Goal: Find contact information: Obtain details needed to contact an individual or organization

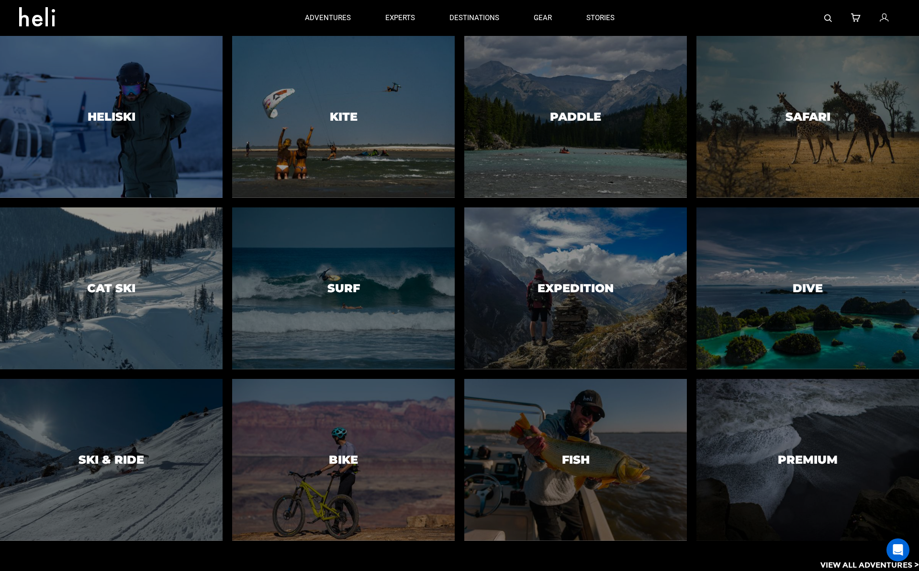
click at [83, 17] on div at bounding box center [153, 18] width 269 height 34
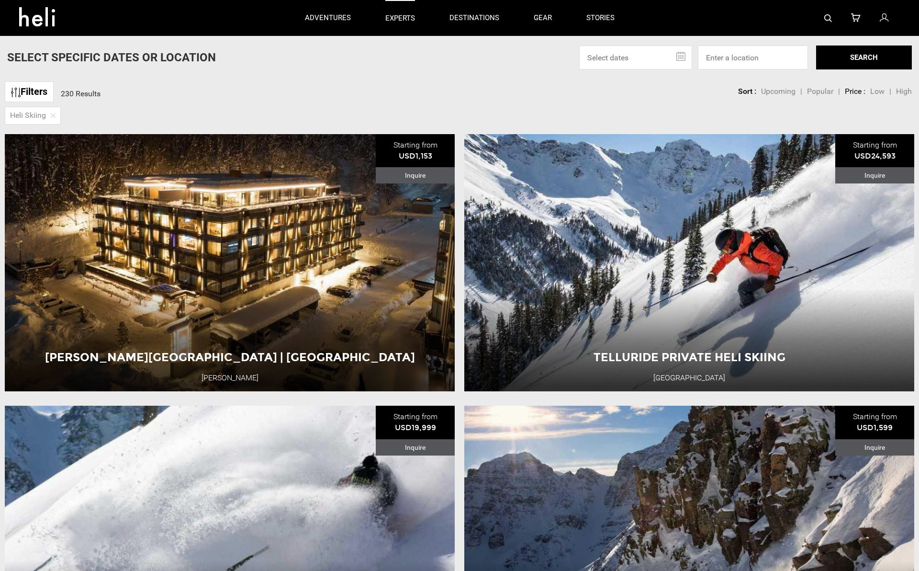
click at [402, 18] on p "experts" at bounding box center [400, 18] width 30 height 10
click at [403, 16] on p "experts" at bounding box center [400, 18] width 30 height 10
click at [883, 20] on icon at bounding box center [884, 18] width 9 height 12
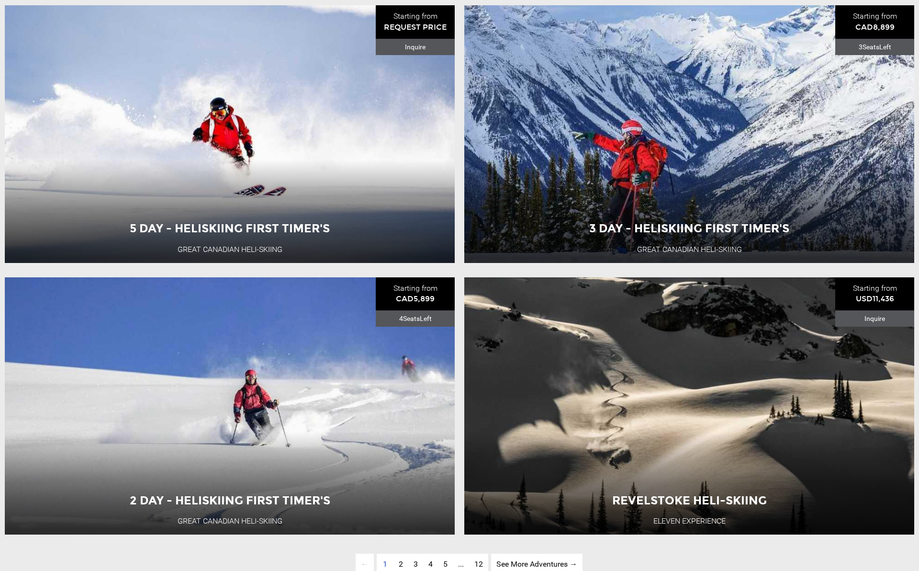
scroll to position [3083, 0]
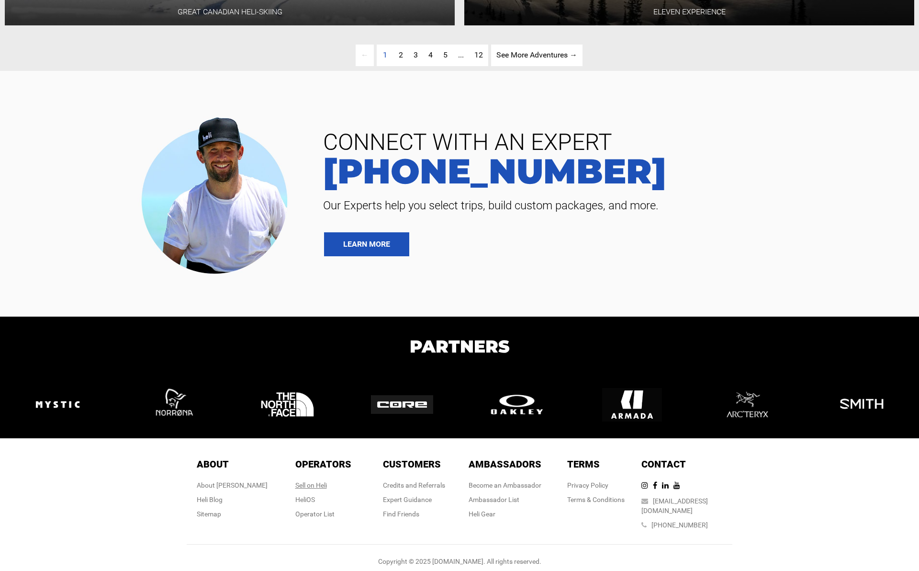
click at [298, 485] on div "Sell on Heli" at bounding box center [323, 485] width 56 height 10
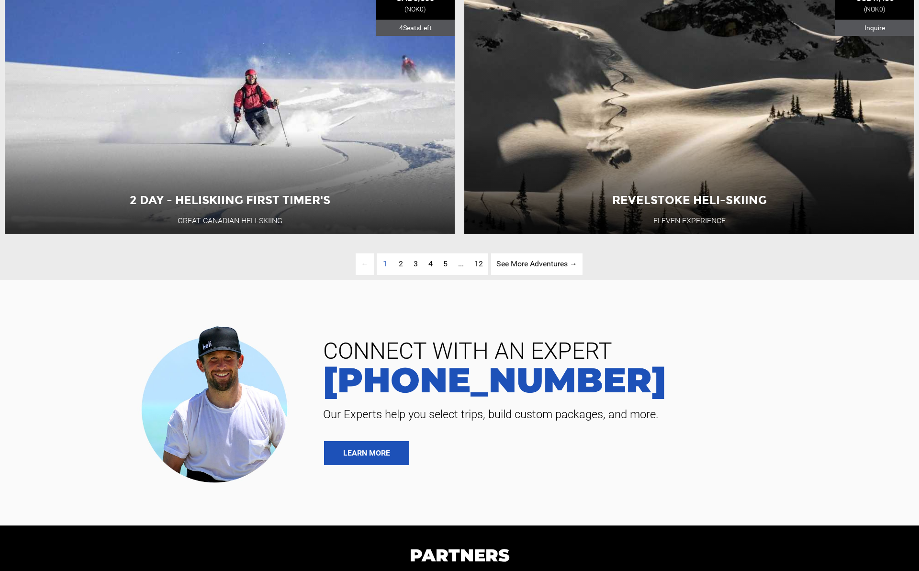
scroll to position [3083, 0]
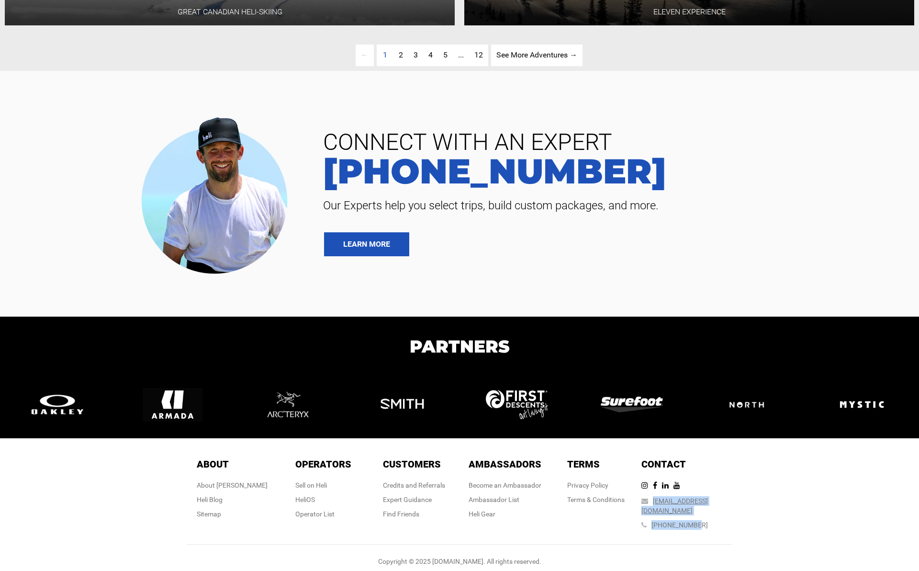
drag, startPoint x: 721, startPoint y: 501, endPoint x: 668, endPoint y: 502, distance: 53.1
click at [668, 502] on div "Contact Contact team@heli.life 888 420 6534" at bounding box center [686, 495] width 91 height 77
click at [738, 504] on div "About About About Heli Heli Blog Sitemap Operators Operators Sell on Heli HeliO…" at bounding box center [460, 510] width 560 height 125
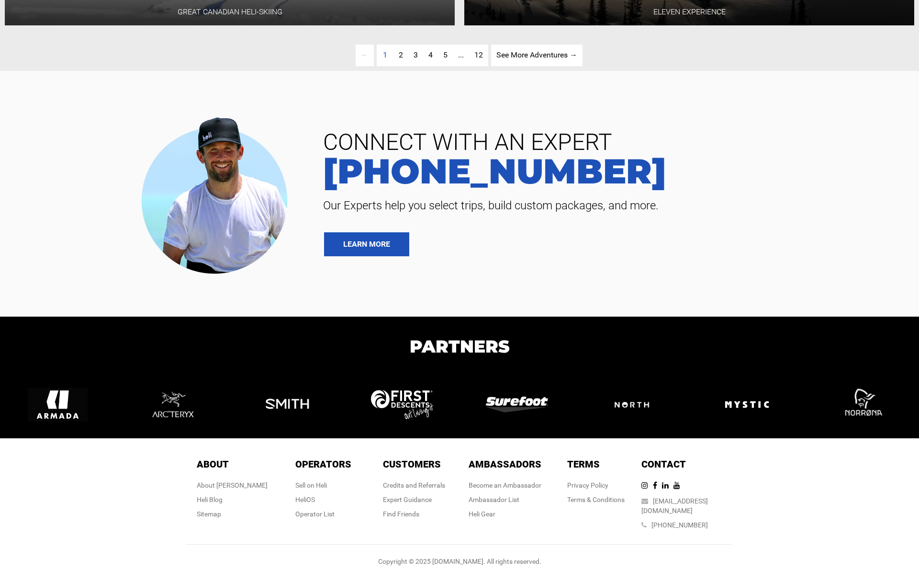
drag, startPoint x: 718, startPoint y: 502, endPoint x: 725, endPoint y: 501, distance: 7.2
click at [725, 501] on div "Contact Contact team@heli.life 888 420 6534" at bounding box center [686, 495] width 91 height 77
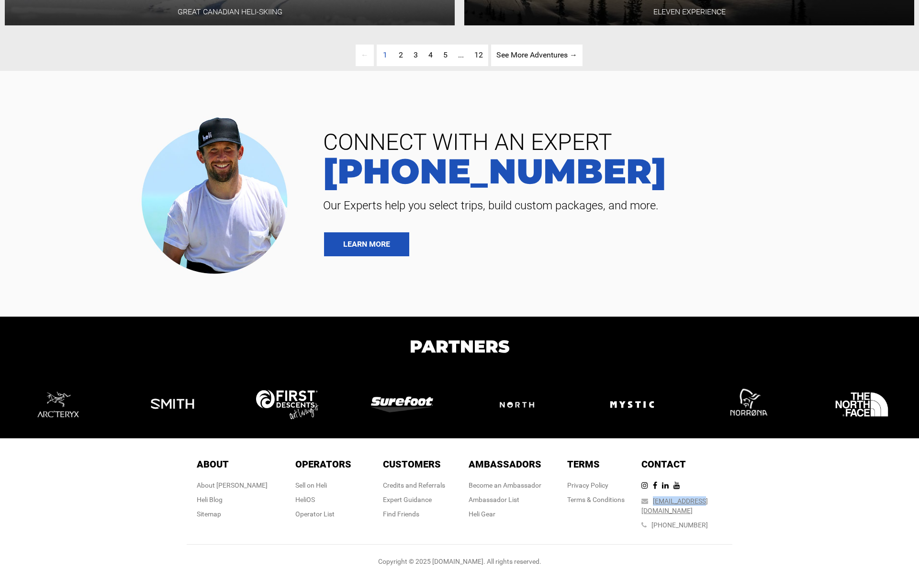
drag, startPoint x: 667, startPoint y: 495, endPoint x: 714, endPoint y: 496, distance: 46.9
click at [714, 496] on div "team@heli.life" at bounding box center [686, 505] width 91 height 19
copy div "team@heli.life"
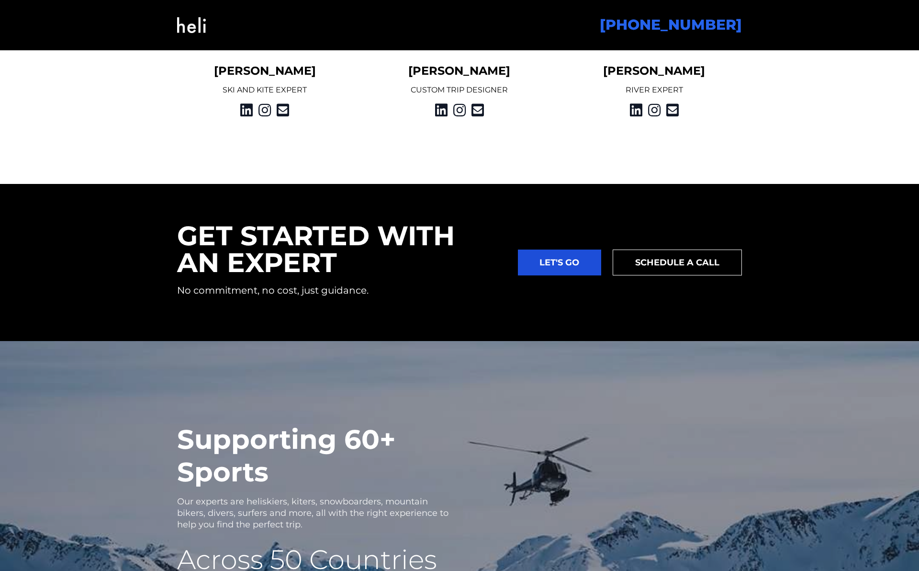
scroll to position [1460, 0]
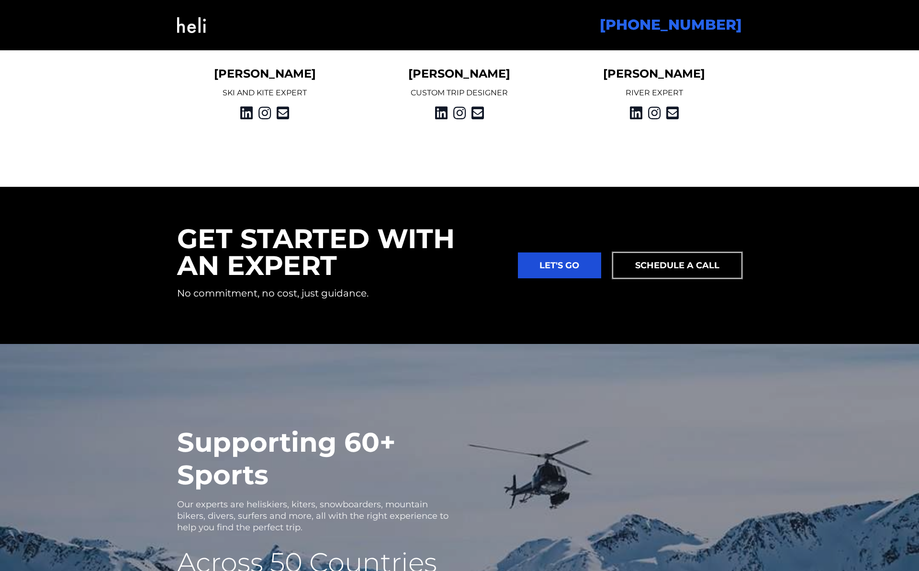
click at [661, 270] on link "SCHEDULE A CALL" at bounding box center [677, 265] width 129 height 26
